Goal: Task Accomplishment & Management: Use online tool/utility

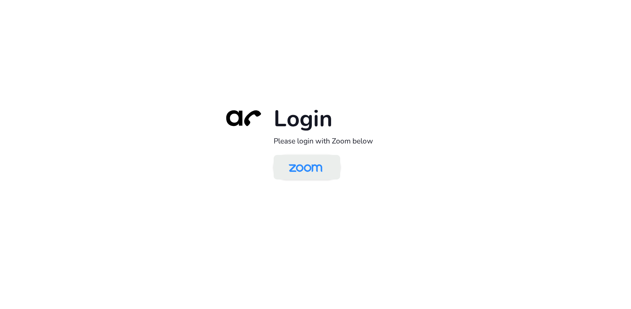
click at [311, 166] on img at bounding box center [305, 167] width 48 height 23
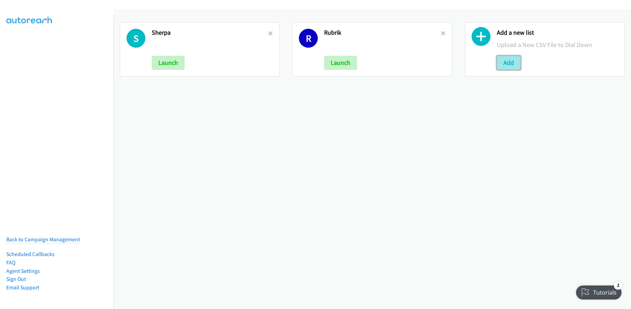
click at [502, 65] on button "Add" at bounding box center [509, 63] width 24 height 14
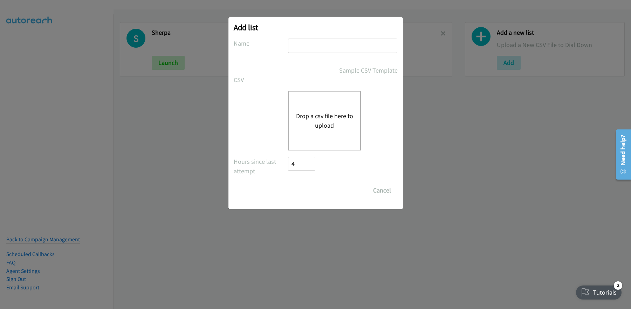
click at [299, 44] on input "text" at bounding box center [342, 46] width 109 height 14
type input "Redhat"
click at [327, 116] on button "Drop a csv file here to upload" at bounding box center [324, 120] width 57 height 19
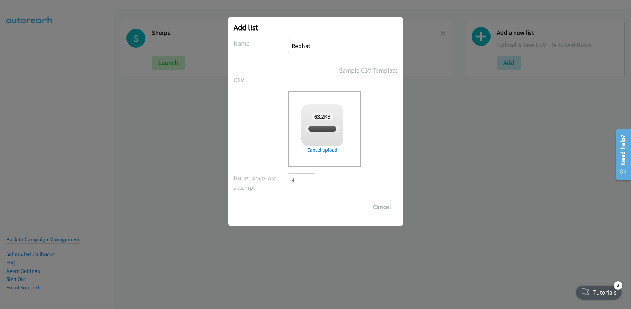
checkbox input "true"
click at [308, 206] on input "Save List" at bounding box center [306, 207] width 37 height 14
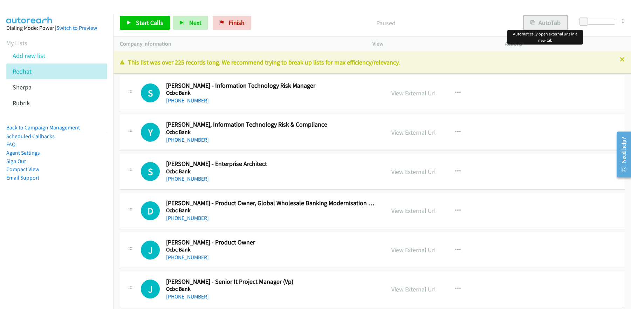
click at [542, 21] on button "AutoTab" at bounding box center [545, 23] width 43 height 14
click at [411, 96] on link "View External Url" at bounding box center [413, 93] width 44 height 8
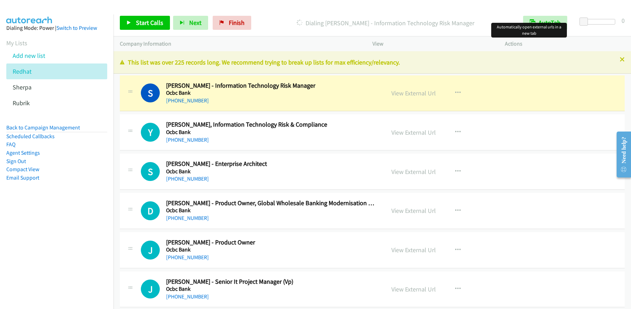
click at [143, 30] on div "Start Calls Pause Next Finish Dialing Serene Chiang - Information Technology Ri…" at bounding box center [371, 22] width 517 height 27
click at [144, 28] on link "Start Calls" at bounding box center [145, 23] width 50 height 14
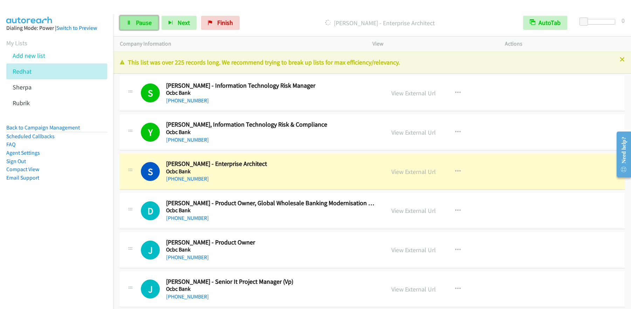
click at [144, 25] on span "Pause" at bounding box center [144, 23] width 16 height 8
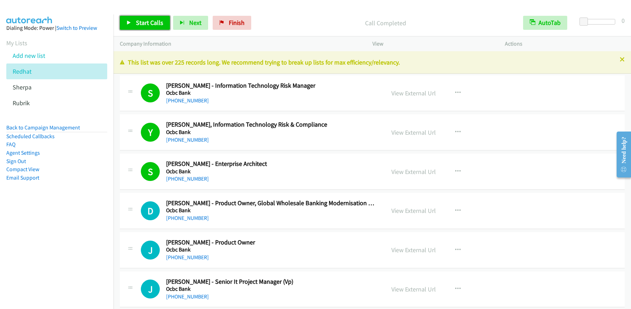
click at [147, 23] on span "Start Calls" at bounding box center [149, 23] width 27 height 8
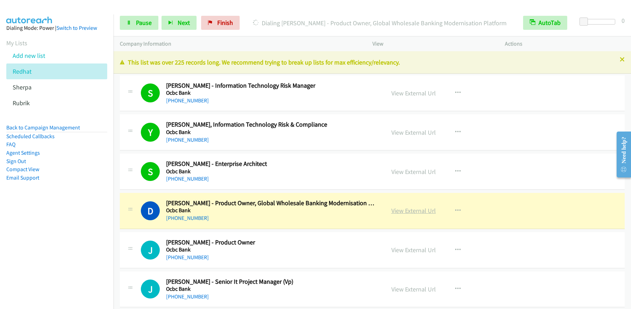
click at [416, 212] on link "View External Url" at bounding box center [413, 210] width 44 height 8
click at [143, 27] on link "Pause" at bounding box center [139, 23] width 39 height 14
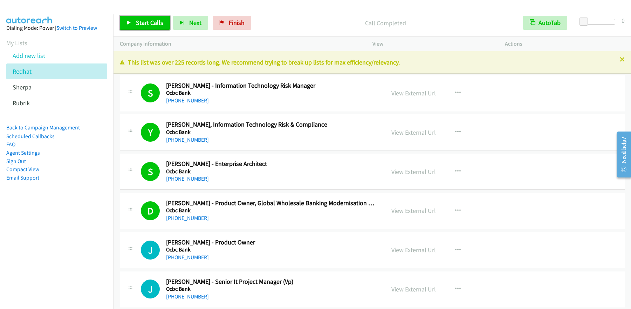
click at [153, 28] on link "Start Calls" at bounding box center [145, 23] width 50 height 14
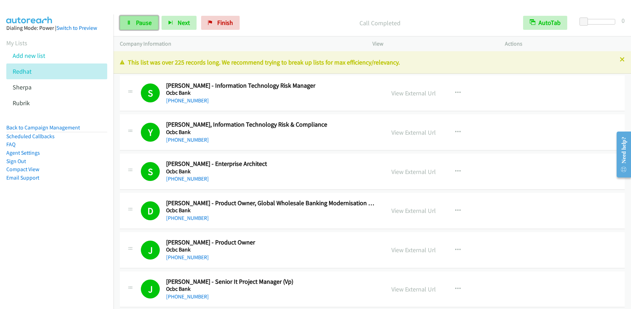
click at [129, 22] on icon at bounding box center [128, 23] width 5 height 5
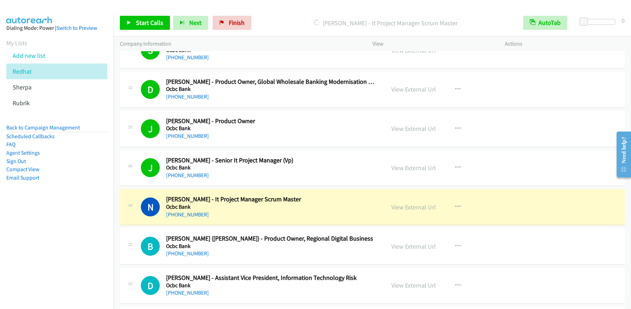
scroll to position [175, 0]
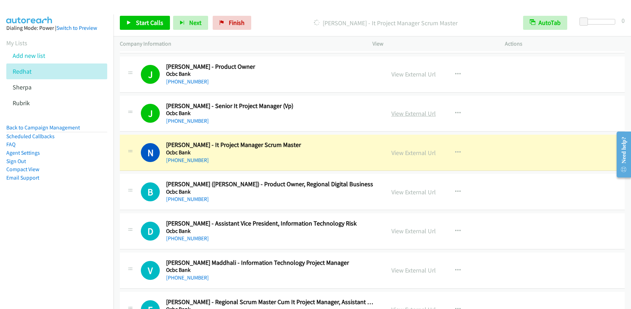
click at [412, 115] on link "View External Url" at bounding box center [413, 113] width 44 height 8
click at [0, 0] on div "Start Calls Pause Next Finish Dialing Nasa Tjan - It Project Manager Scrum Mast…" at bounding box center [315, 0] width 631 height 0
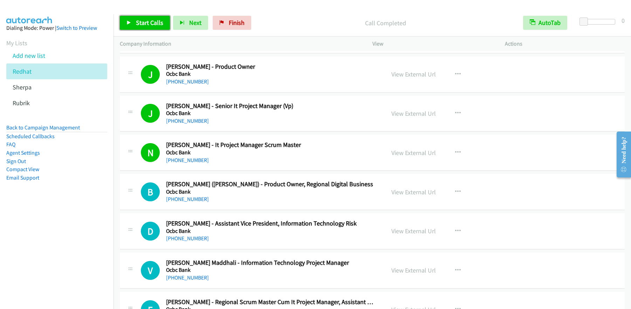
click at [144, 25] on span "Start Calls" at bounding box center [149, 23] width 27 height 8
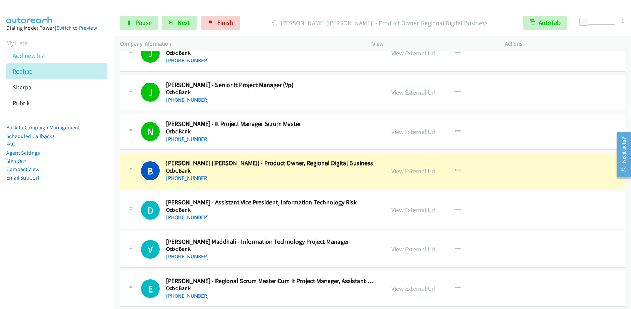
scroll to position [207, 0]
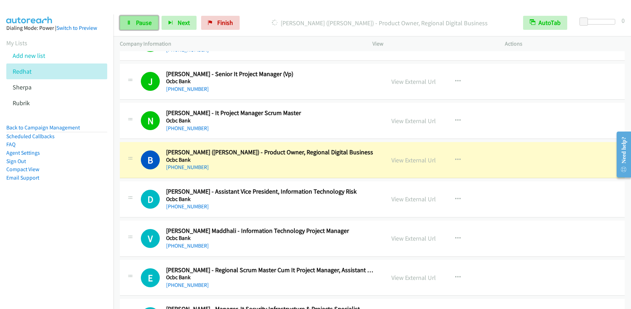
click at [141, 27] on link "Pause" at bounding box center [139, 23] width 39 height 14
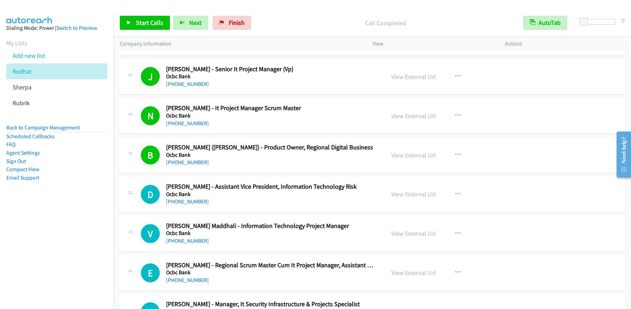
scroll to position [219, 0]
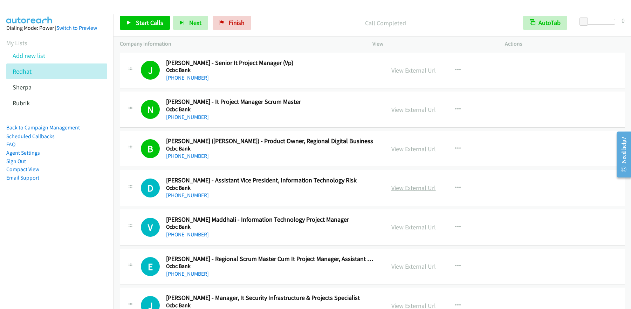
click at [416, 186] on link "View External Url" at bounding box center [413, 188] width 44 height 8
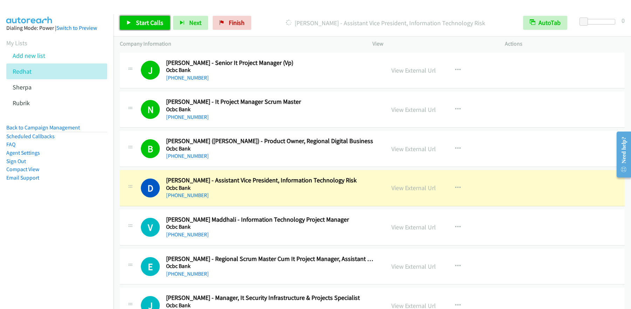
drag, startPoint x: 141, startPoint y: 22, endPoint x: 229, endPoint y: 3, distance: 89.9
click at [141, 22] on span "Start Calls" at bounding box center [149, 23] width 27 height 8
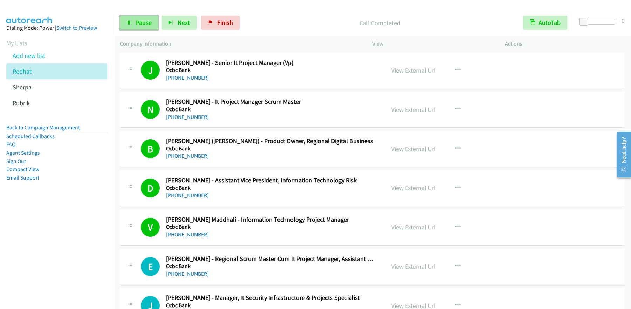
click at [145, 27] on link "Pause" at bounding box center [139, 23] width 39 height 14
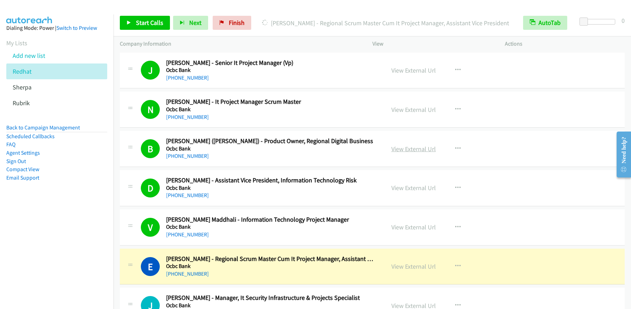
click at [414, 150] on link "View External Url" at bounding box center [413, 149] width 44 height 8
click at [0, 0] on div "Start Calls Pause Next Finish Dialing Estee Lau - Regional Scrum Master Cum It …" at bounding box center [315, 0] width 631 height 0
click at [411, 225] on link "View External Url" at bounding box center [413, 227] width 44 height 8
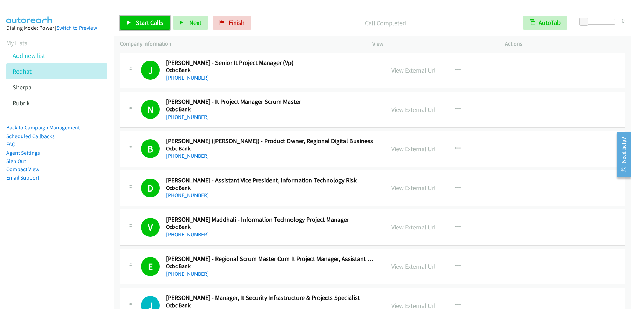
click at [147, 22] on span "Start Calls" at bounding box center [149, 23] width 27 height 8
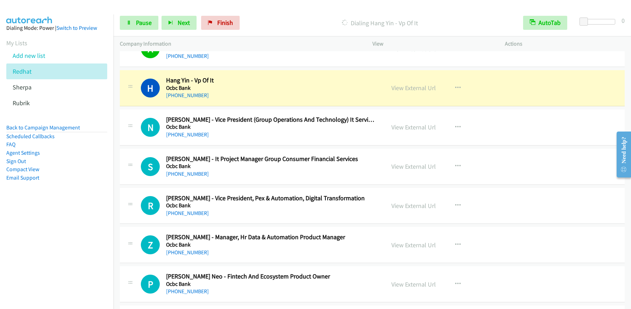
scroll to position [438, 0]
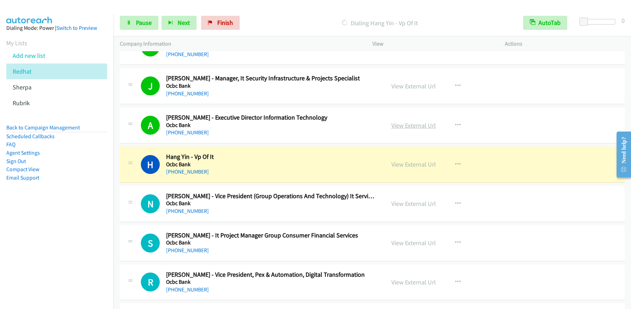
click at [416, 127] on link "View External Url" at bounding box center [413, 125] width 44 height 8
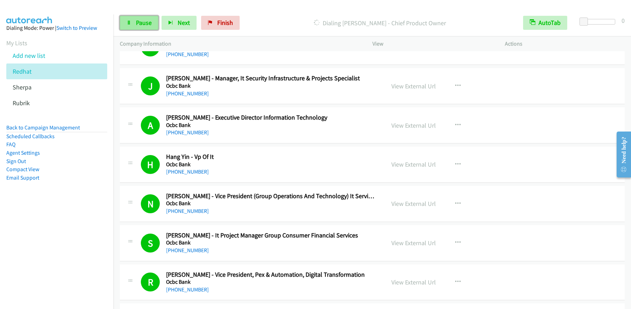
click at [134, 28] on link "Pause" at bounding box center [139, 23] width 39 height 14
click at [151, 27] on link "Start Calls" at bounding box center [145, 23] width 50 height 14
click at [139, 24] on span "Pause" at bounding box center [144, 23] width 16 height 8
click at [149, 26] on span "Start Calls" at bounding box center [149, 23] width 27 height 8
click at [142, 21] on span "Pause" at bounding box center [144, 23] width 16 height 8
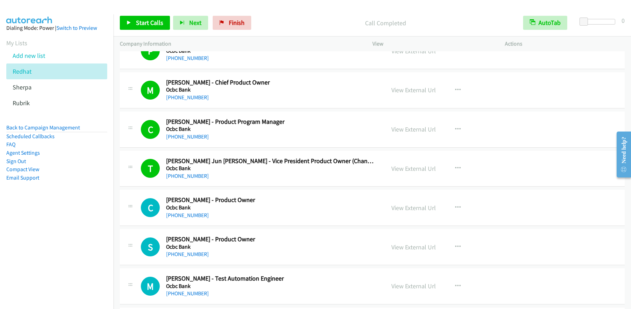
scroll to position [819, 0]
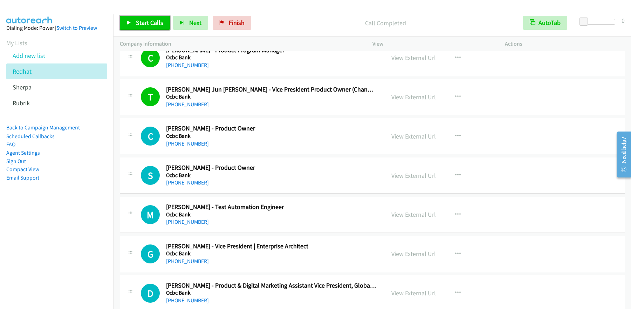
drag, startPoint x: 132, startPoint y: 17, endPoint x: 131, endPoint y: 20, distance: 3.8
click at [132, 16] on link "Start Calls" at bounding box center [145, 23] width 50 height 14
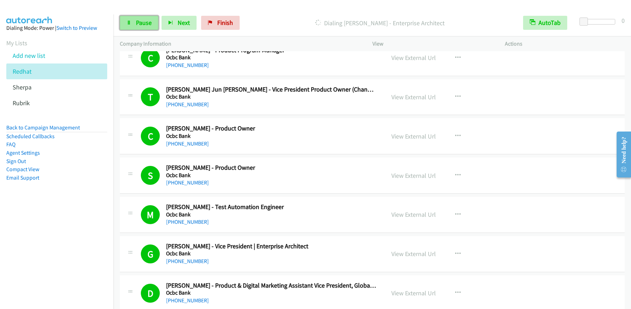
click at [142, 25] on span "Pause" at bounding box center [144, 23] width 16 height 8
click at [148, 27] on link "Start Calls" at bounding box center [145, 23] width 50 height 14
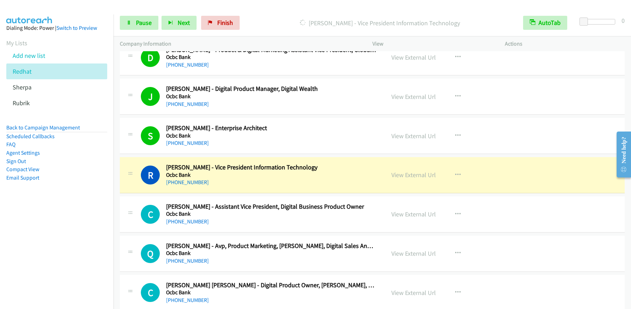
scroll to position [1151, 0]
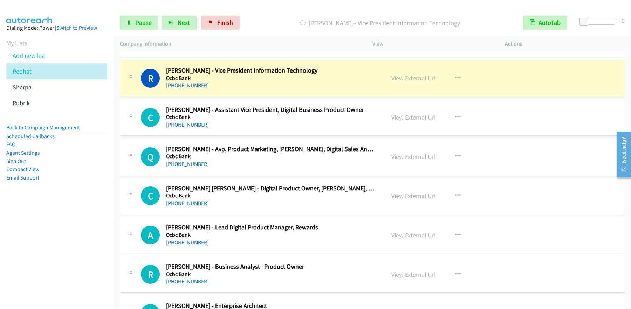
click at [411, 78] on link "View External Url" at bounding box center [413, 78] width 44 height 8
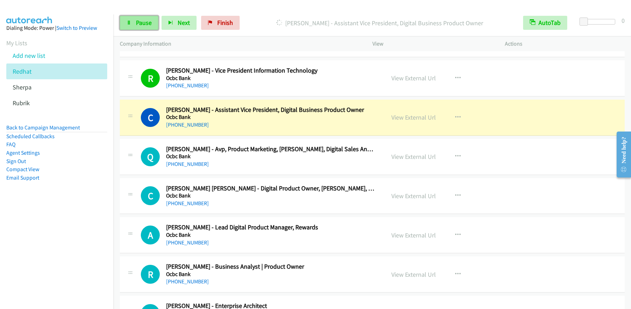
click at [142, 23] on span "Pause" at bounding box center [144, 23] width 16 height 8
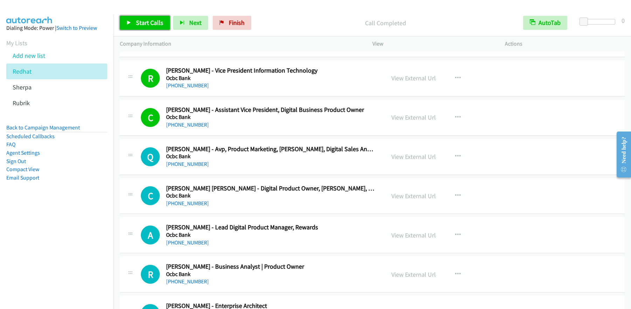
click at [147, 19] on span "Start Calls" at bounding box center [149, 23] width 27 height 8
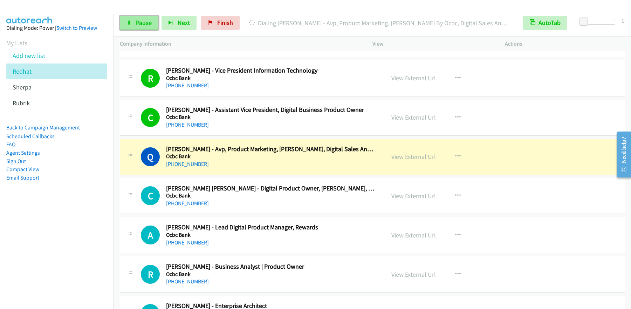
click at [138, 27] on link "Pause" at bounding box center [139, 23] width 39 height 14
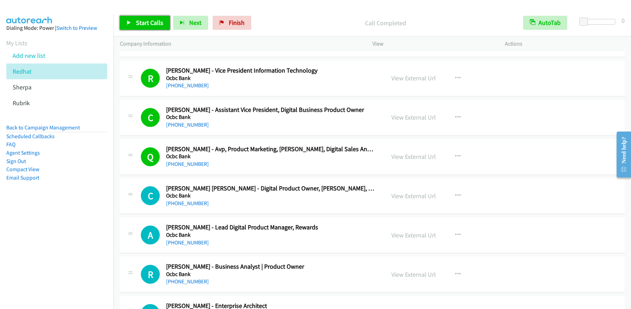
click at [154, 24] on span "Start Calls" at bounding box center [149, 23] width 27 height 8
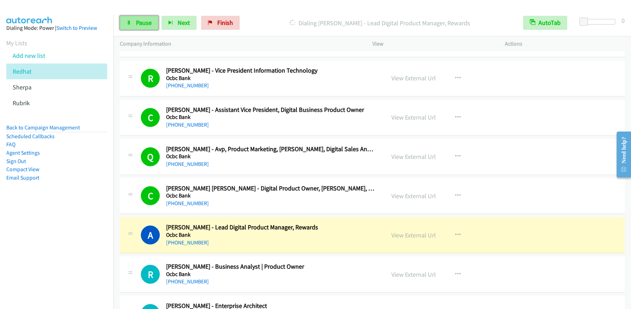
click at [136, 22] on span "Pause" at bounding box center [144, 23] width 16 height 8
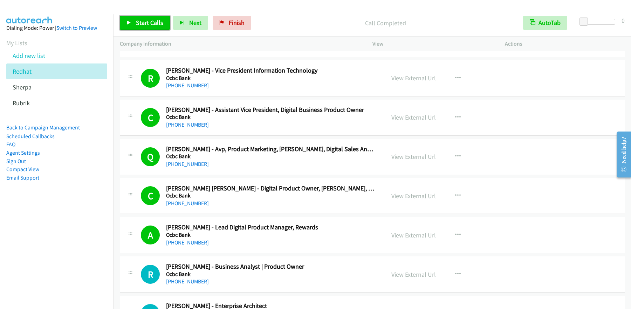
click at [145, 23] on span "Start Calls" at bounding box center [149, 23] width 27 height 8
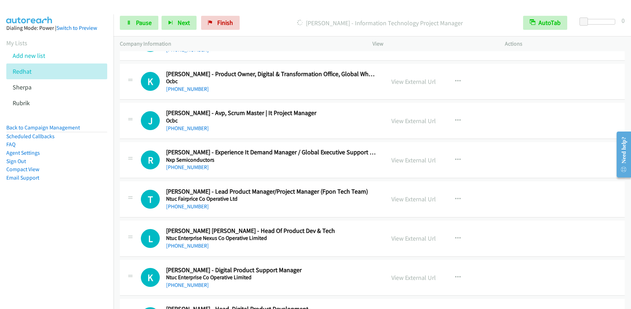
scroll to position [1891, 0]
click at [119, 30] on div "Start Calls Pause Next Finish Dialing Jinchun Liu - It Manager AutoTab AutoTab 0" at bounding box center [371, 22] width 517 height 27
click at [136, 28] on link "Pause" at bounding box center [139, 23] width 39 height 14
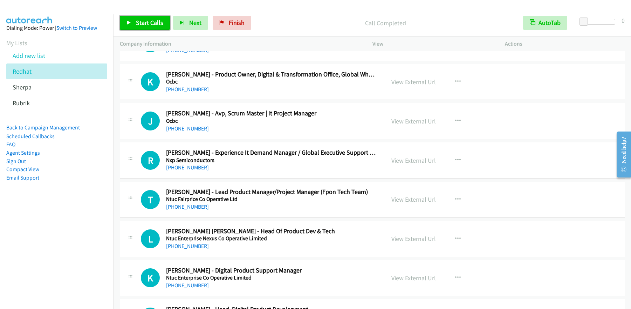
click at [153, 25] on span "Start Calls" at bounding box center [149, 23] width 27 height 8
click at [144, 19] on span "Pause" at bounding box center [144, 23] width 16 height 8
click at [155, 22] on span "Start Calls" at bounding box center [149, 23] width 27 height 8
click at [137, 26] on span "Pause" at bounding box center [144, 23] width 16 height 8
click at [154, 19] on span "Start Calls" at bounding box center [149, 23] width 27 height 8
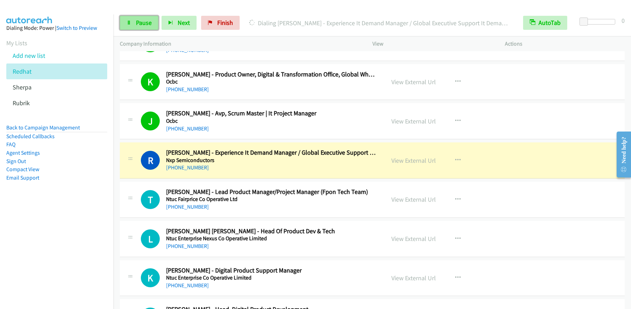
click at [151, 27] on link "Pause" at bounding box center [139, 23] width 39 height 14
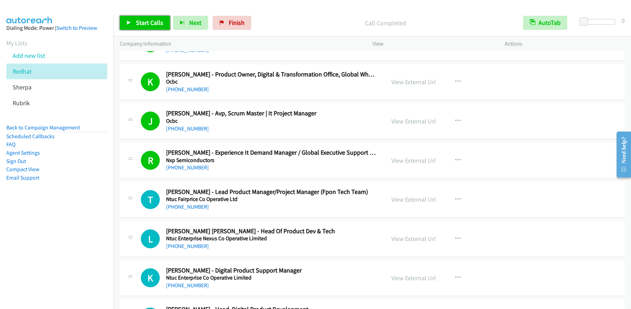
click at [150, 21] on span "Start Calls" at bounding box center [149, 23] width 27 height 8
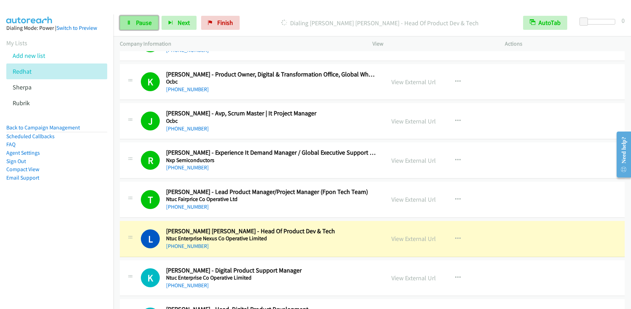
click at [133, 25] on link "Pause" at bounding box center [139, 23] width 39 height 14
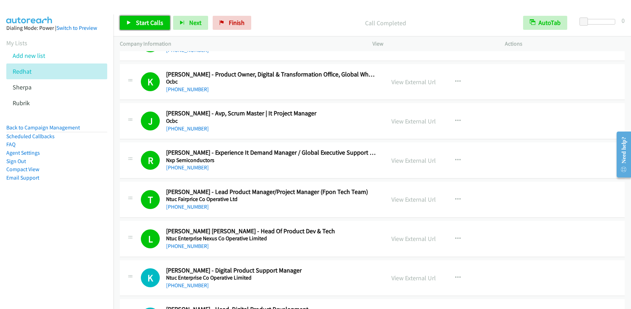
click at [145, 26] on span "Start Calls" at bounding box center [149, 23] width 27 height 8
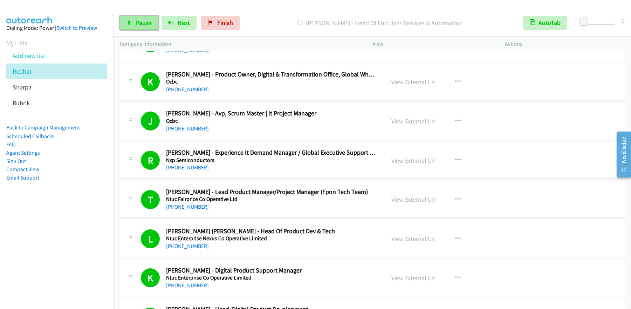
click at [139, 25] on span "Pause" at bounding box center [144, 23] width 16 height 8
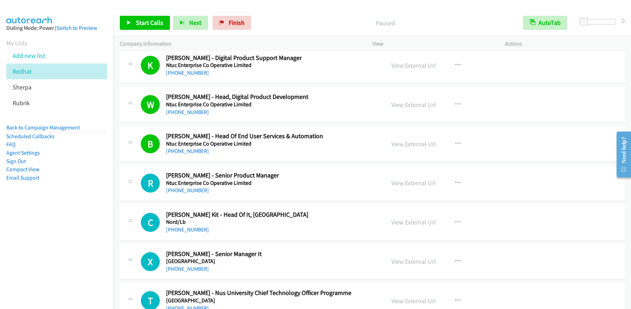
scroll to position [2101, 0]
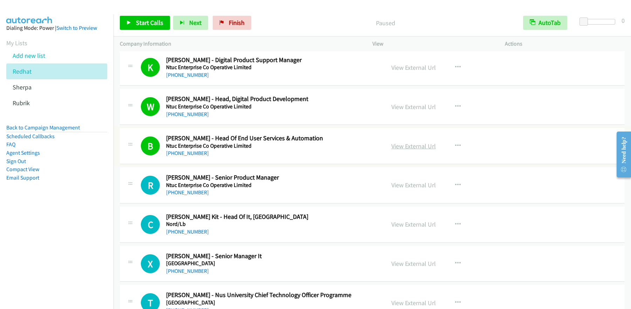
click at [413, 148] on link "View External Url" at bounding box center [413, 146] width 44 height 8
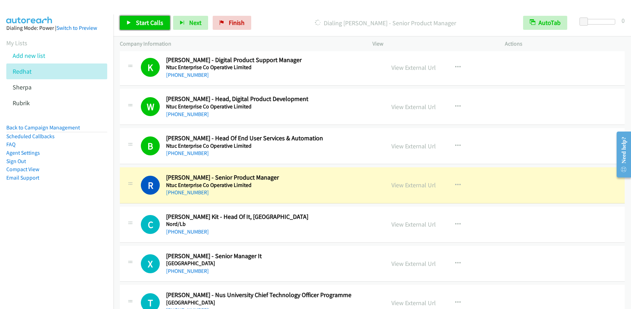
click at [150, 20] on span "Start Calls" at bounding box center [149, 23] width 27 height 8
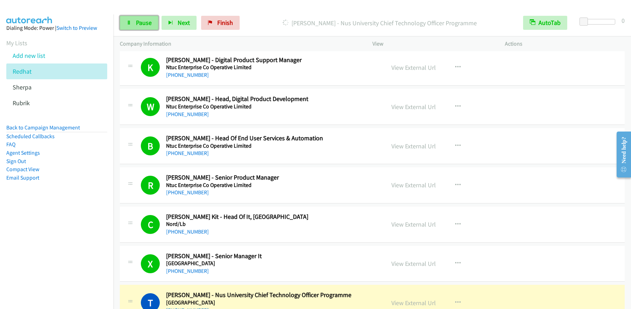
click at [133, 25] on link "Pause" at bounding box center [139, 23] width 39 height 14
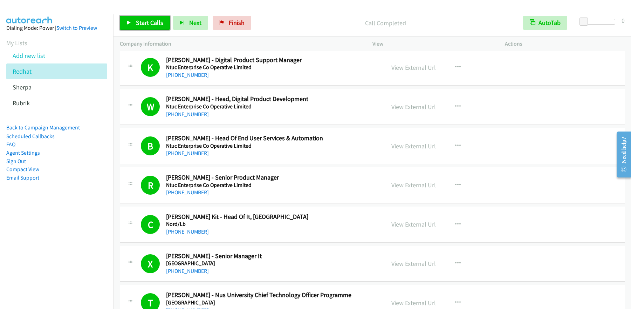
click at [142, 22] on span "Start Calls" at bounding box center [149, 23] width 27 height 8
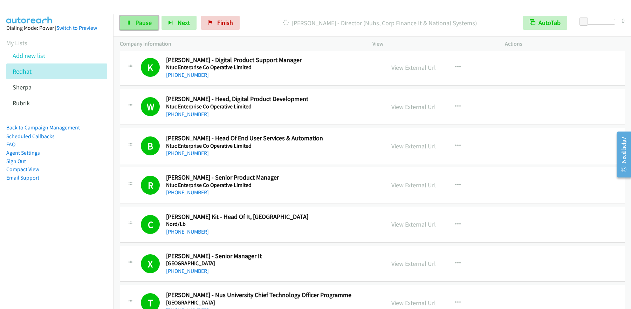
click at [139, 21] on span "Pause" at bounding box center [144, 23] width 16 height 8
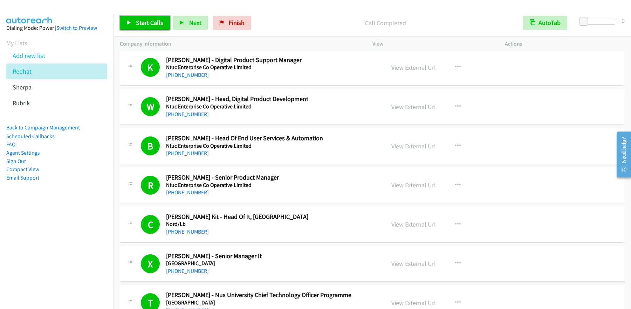
click at [154, 28] on link "Start Calls" at bounding box center [145, 23] width 50 height 14
click at [133, 26] on link "Pause" at bounding box center [139, 23] width 39 height 14
click at [151, 24] on span "Start Calls" at bounding box center [149, 23] width 27 height 8
click at [139, 26] on span "Pause" at bounding box center [144, 23] width 16 height 8
click at [164, 22] on link "Start Calls" at bounding box center [145, 23] width 50 height 14
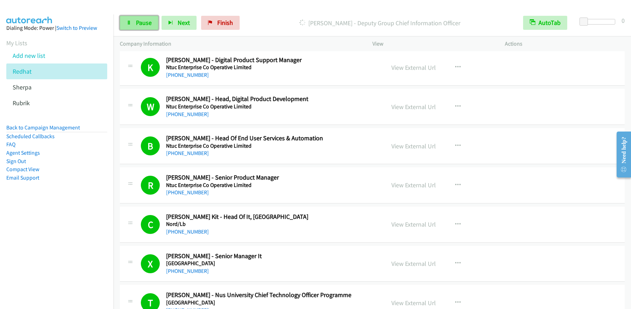
click at [139, 23] on span "Pause" at bounding box center [144, 23] width 16 height 8
click at [152, 22] on span "Start Calls" at bounding box center [149, 23] width 27 height 8
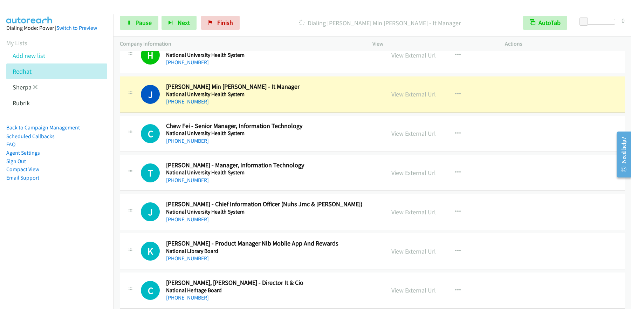
scroll to position [2822, 0]
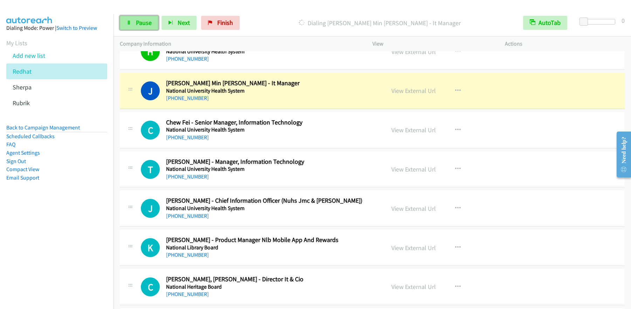
click at [146, 27] on link "Pause" at bounding box center [139, 23] width 39 height 14
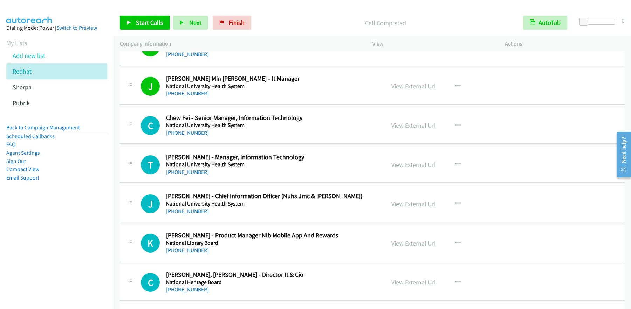
scroll to position [2827, 0]
click at [133, 26] on link "Start Calls" at bounding box center [145, 23] width 50 height 14
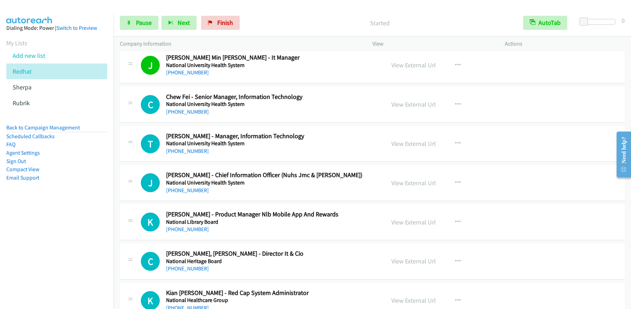
scroll to position [2856, 0]
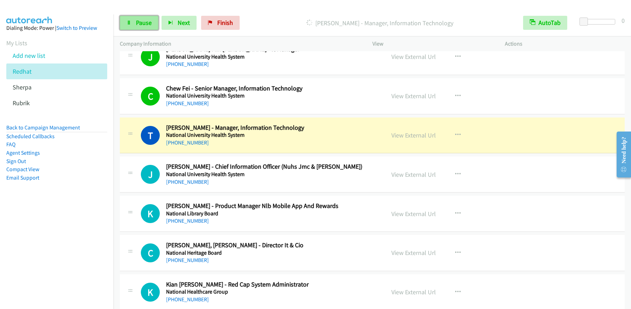
click at [150, 23] on span "Pause" at bounding box center [144, 23] width 16 height 8
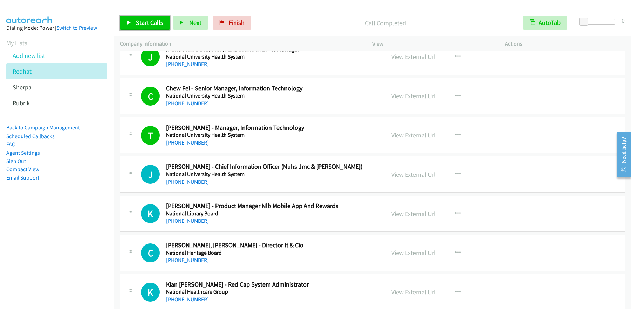
click at [157, 24] on span "Start Calls" at bounding box center [149, 23] width 27 height 8
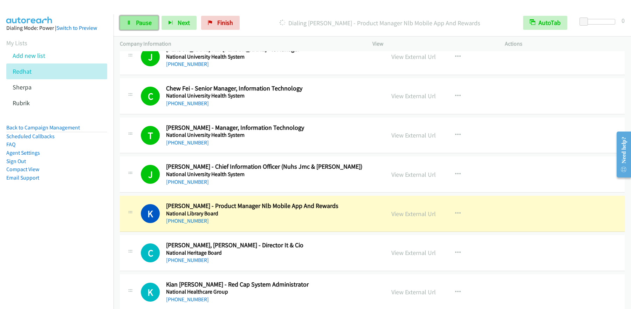
click at [147, 23] on span "Pause" at bounding box center [144, 23] width 16 height 8
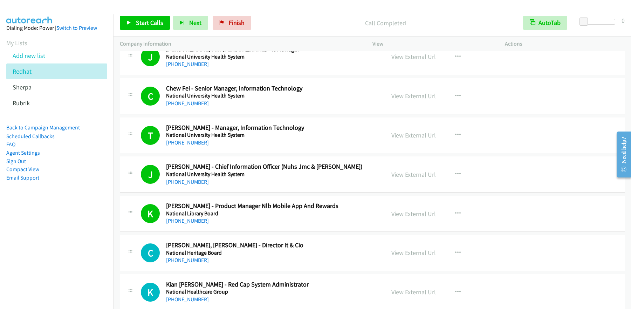
click at [139, 9] on div "Start Calls Pause Next Finish Call Completed AutoTab AutoTab 0" at bounding box center [371, 22] width 517 height 27
click at [137, 14] on div "Start Calls Pause Next Finish Call Completed AutoTab AutoTab 0" at bounding box center [371, 22] width 517 height 27
click at [136, 19] on span "Start Calls" at bounding box center [149, 23] width 27 height 8
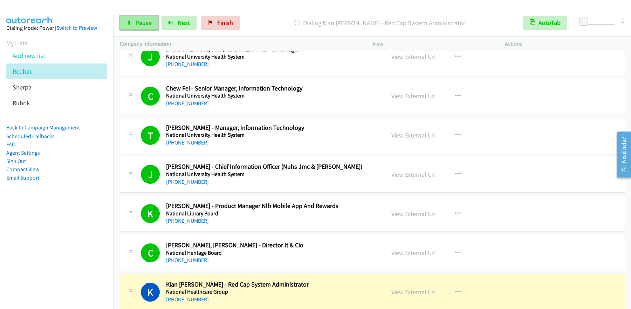
click at [133, 28] on link "Pause" at bounding box center [139, 23] width 39 height 14
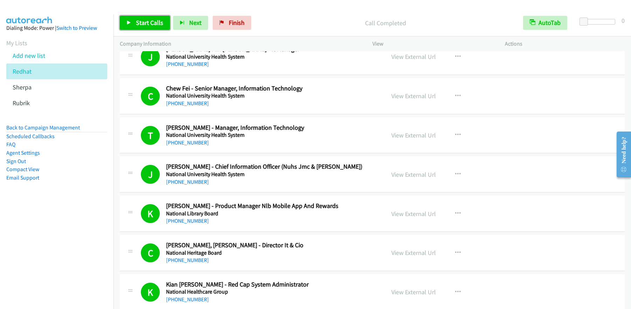
click at [156, 25] on span "Start Calls" at bounding box center [149, 23] width 27 height 8
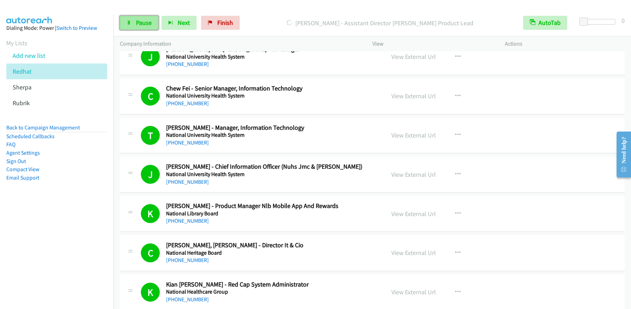
click at [144, 28] on link "Pause" at bounding box center [139, 23] width 39 height 14
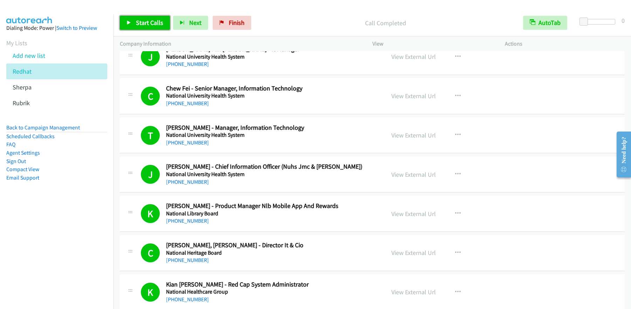
click at [145, 19] on span "Start Calls" at bounding box center [149, 23] width 27 height 8
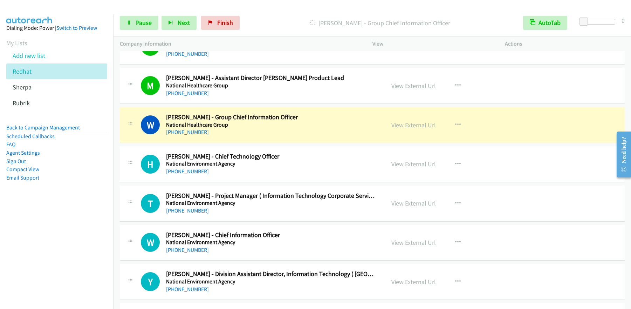
scroll to position [3179, 0]
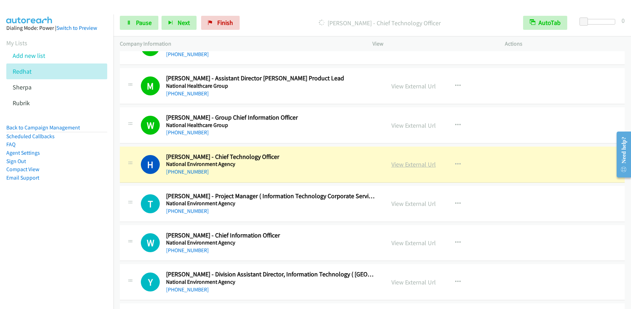
click at [414, 165] on link "View External Url" at bounding box center [413, 164] width 44 height 8
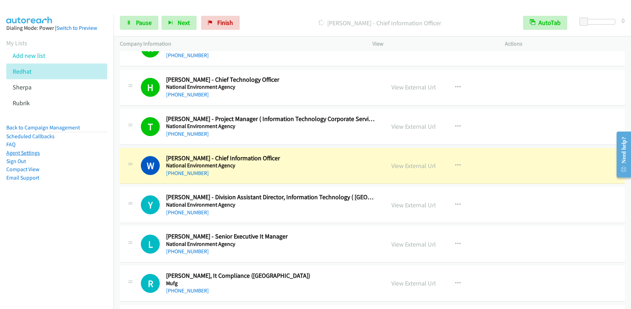
scroll to position [3264, 0]
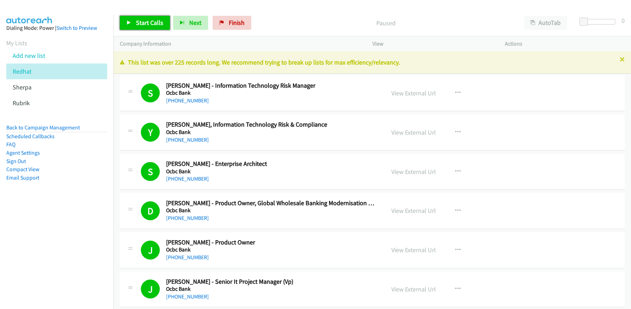
click at [133, 20] on link "Start Calls" at bounding box center [145, 23] width 50 height 14
click at [133, 22] on link "Pause" at bounding box center [139, 23] width 39 height 14
click at [137, 24] on span "Start Calls" at bounding box center [149, 23] width 27 height 8
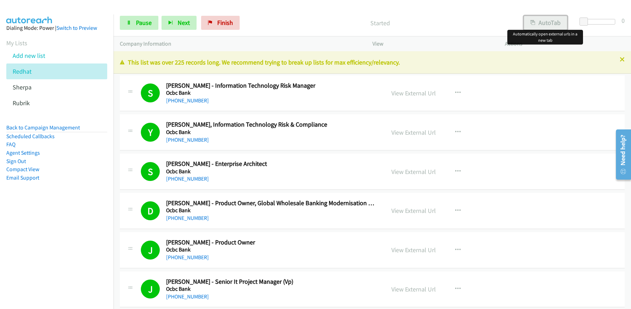
click at [539, 21] on button "AutoTab" at bounding box center [545, 23] width 43 height 14
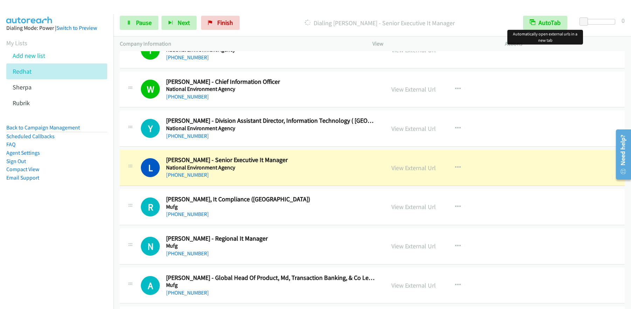
scroll to position [3399, 0]
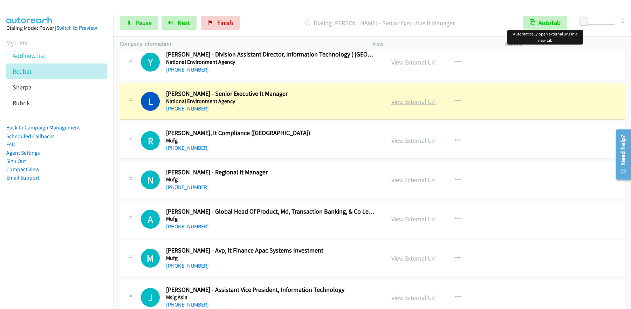
click at [414, 102] on link "View External Url" at bounding box center [413, 101] width 44 height 8
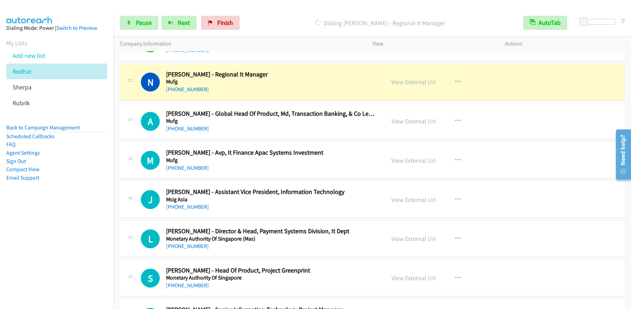
scroll to position [3504, 0]
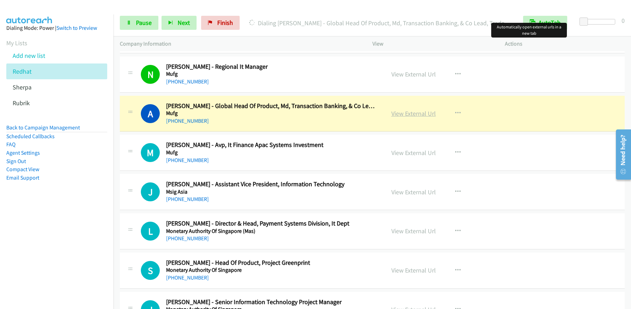
click at [407, 113] on link "View External Url" at bounding box center [413, 113] width 44 height 8
click at [142, 17] on link "Pause" at bounding box center [139, 23] width 39 height 14
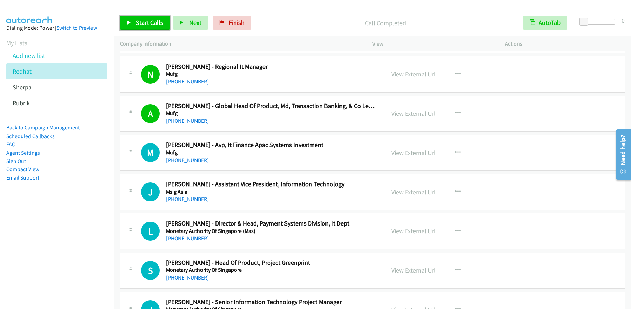
click at [152, 21] on span "Start Calls" at bounding box center [149, 23] width 27 height 8
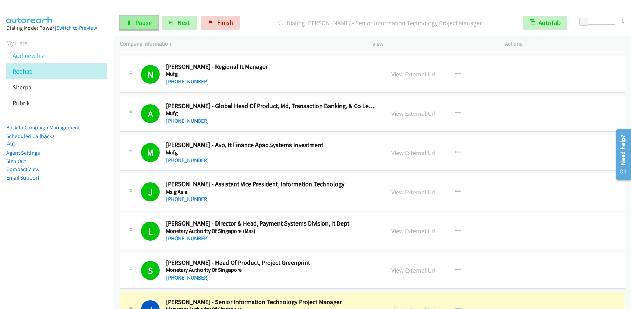
click at [136, 23] on span "Pause" at bounding box center [144, 23] width 16 height 8
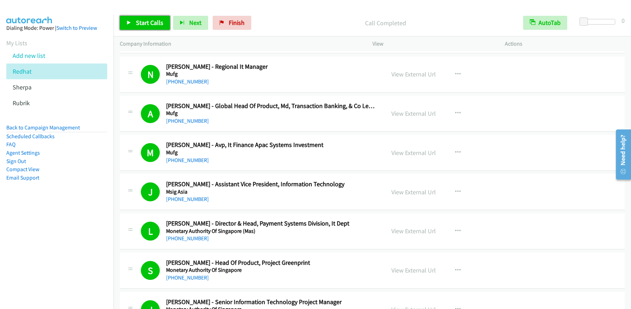
click at [151, 21] on span "Start Calls" at bounding box center [149, 23] width 27 height 8
click at [142, 29] on link "Pause" at bounding box center [139, 23] width 39 height 14
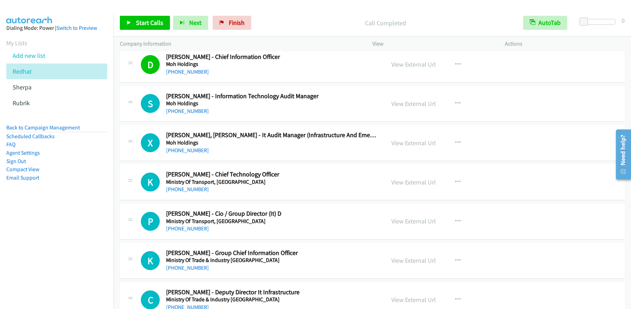
scroll to position [3954, 0]
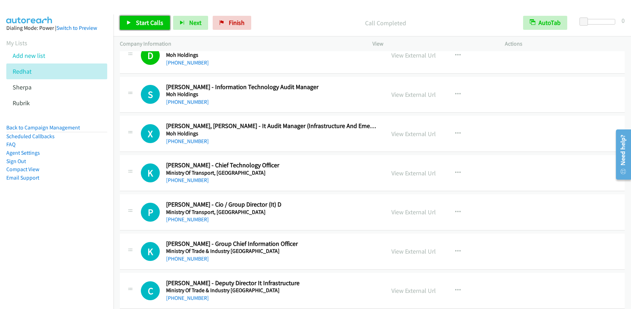
click at [137, 26] on span "Start Calls" at bounding box center [149, 23] width 27 height 8
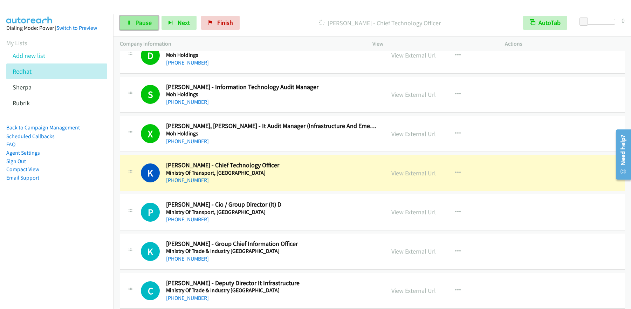
click at [139, 23] on span "Pause" at bounding box center [144, 23] width 16 height 8
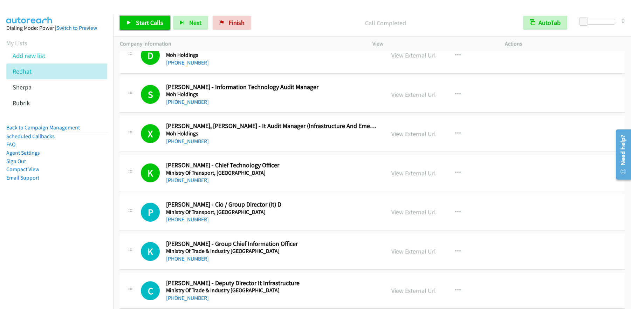
click at [152, 22] on span "Start Calls" at bounding box center [149, 23] width 27 height 8
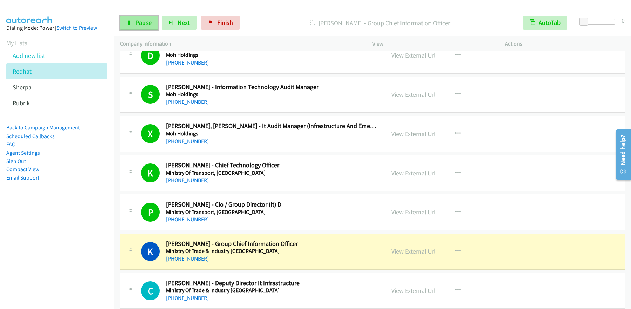
click at [143, 24] on span "Pause" at bounding box center [144, 23] width 16 height 8
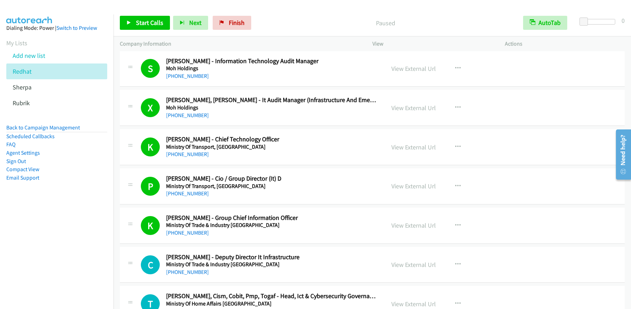
scroll to position [4019, 0]
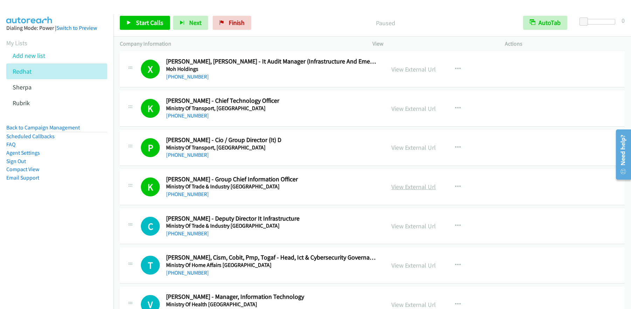
click at [421, 187] on link "View External Url" at bounding box center [413, 186] width 44 height 8
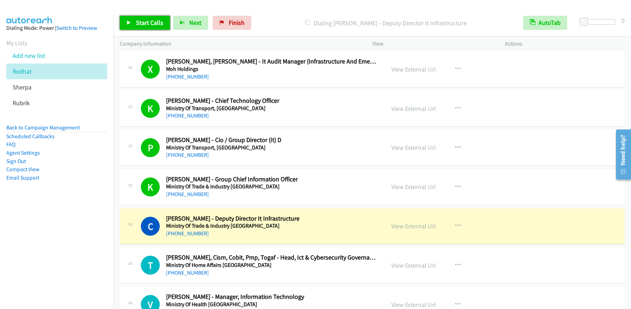
click at [152, 23] on span "Start Calls" at bounding box center [149, 23] width 27 height 8
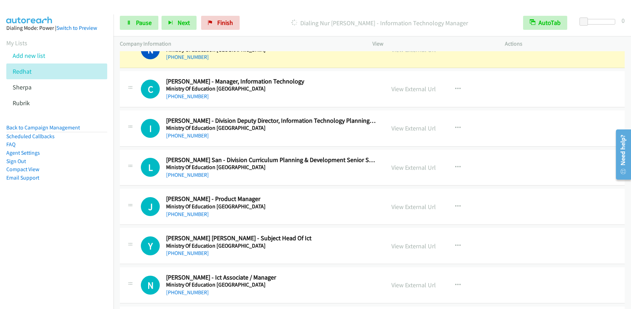
scroll to position [4311, 0]
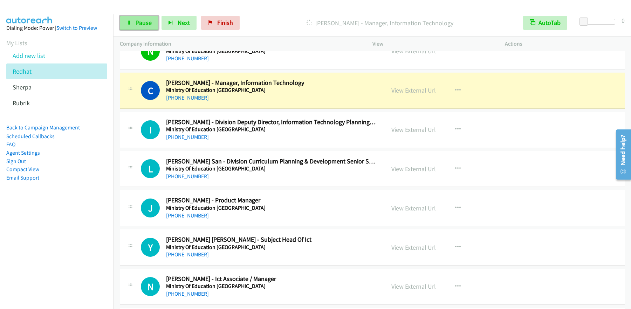
click at [144, 21] on span "Pause" at bounding box center [144, 23] width 16 height 8
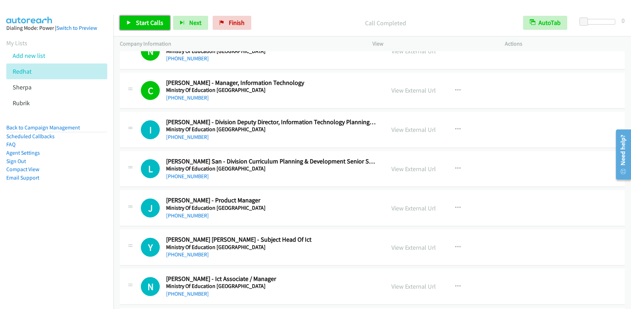
drag, startPoint x: 140, startPoint y: 22, endPoint x: 137, endPoint y: 24, distance: 3.6
click at [141, 22] on span "Start Calls" at bounding box center [149, 23] width 27 height 8
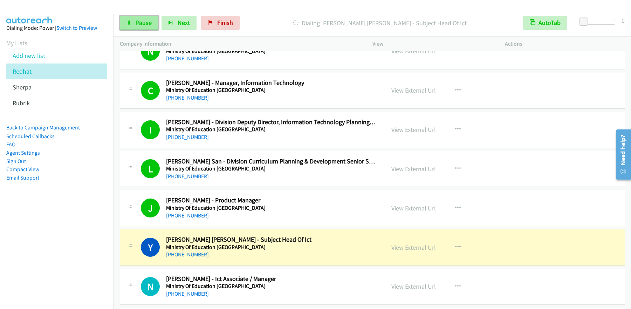
click at [146, 27] on link "Pause" at bounding box center [139, 23] width 39 height 14
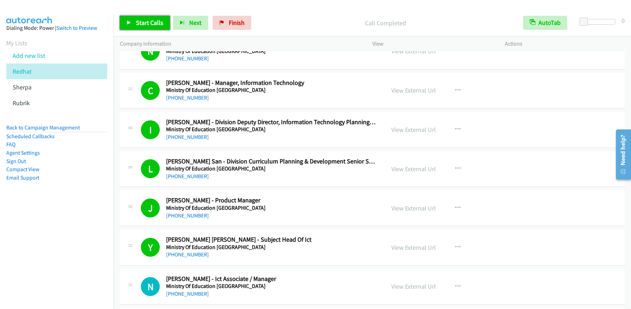
click at [153, 19] on span "Start Calls" at bounding box center [149, 23] width 27 height 8
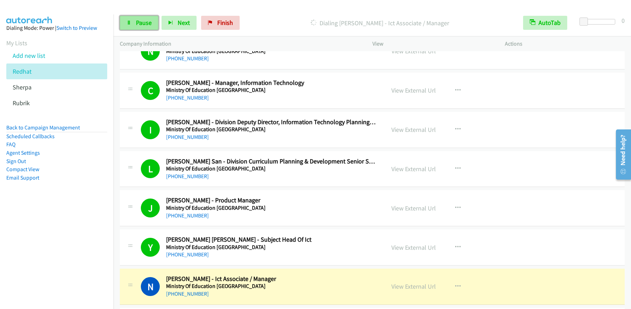
click at [137, 24] on span "Pause" at bounding box center [144, 23] width 16 height 8
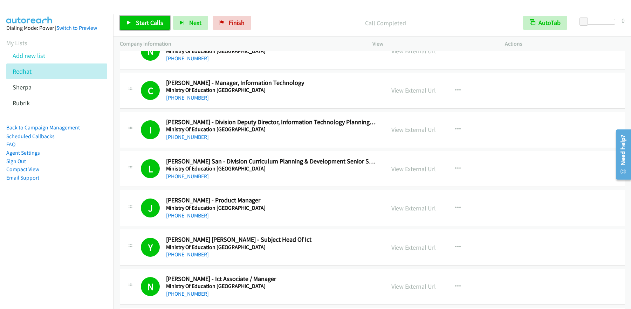
click at [156, 27] on link "Start Calls" at bounding box center [145, 23] width 50 height 14
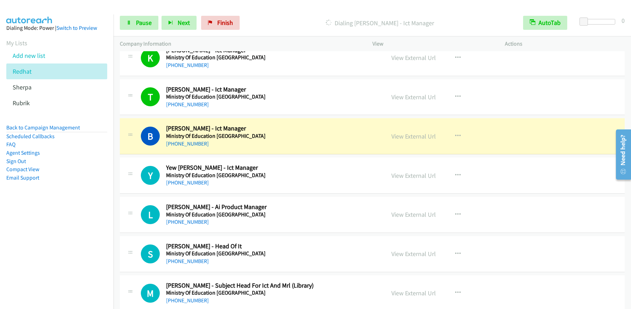
scroll to position [4581, 0]
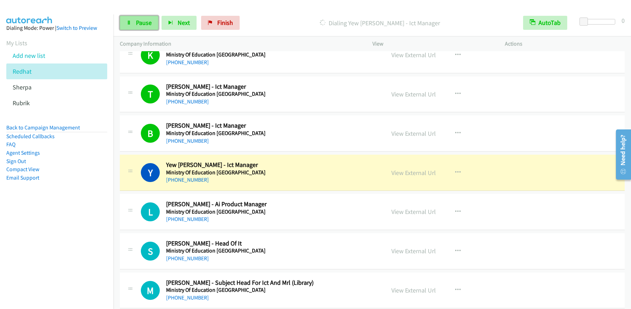
click at [147, 21] on span "Pause" at bounding box center [144, 23] width 16 height 8
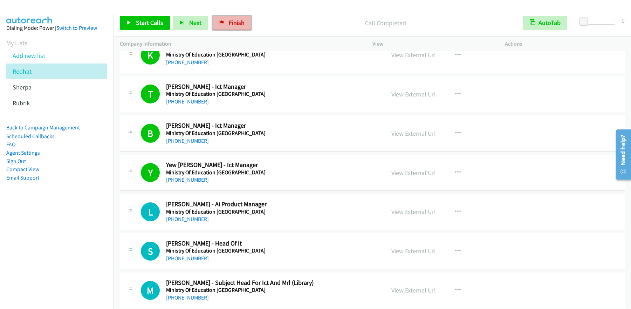
click at [237, 22] on span "Finish" at bounding box center [237, 23] width 16 height 8
